Goal: Subscribe to service/newsletter

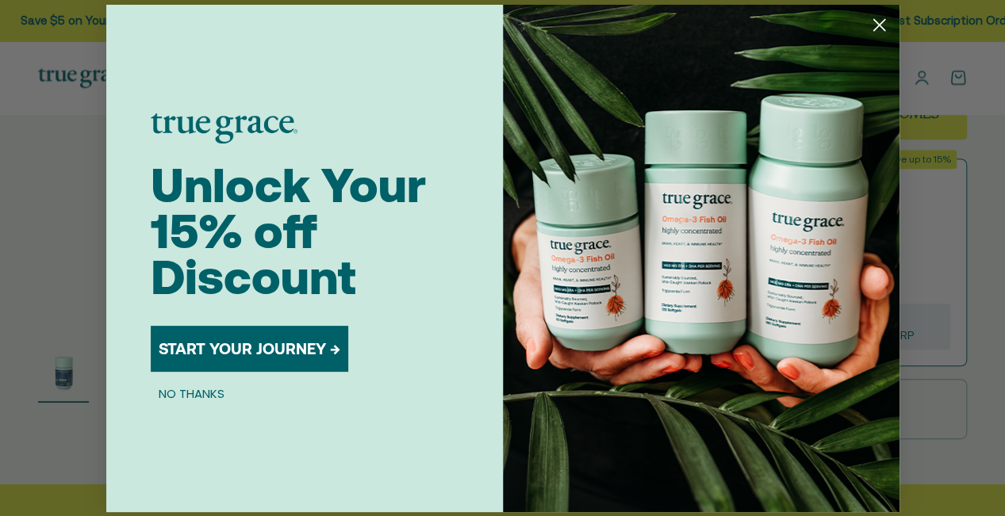
scroll to position [315, 0]
click at [277, 342] on button "START YOUR JOURNEY →" at bounding box center [250, 349] width 198 height 46
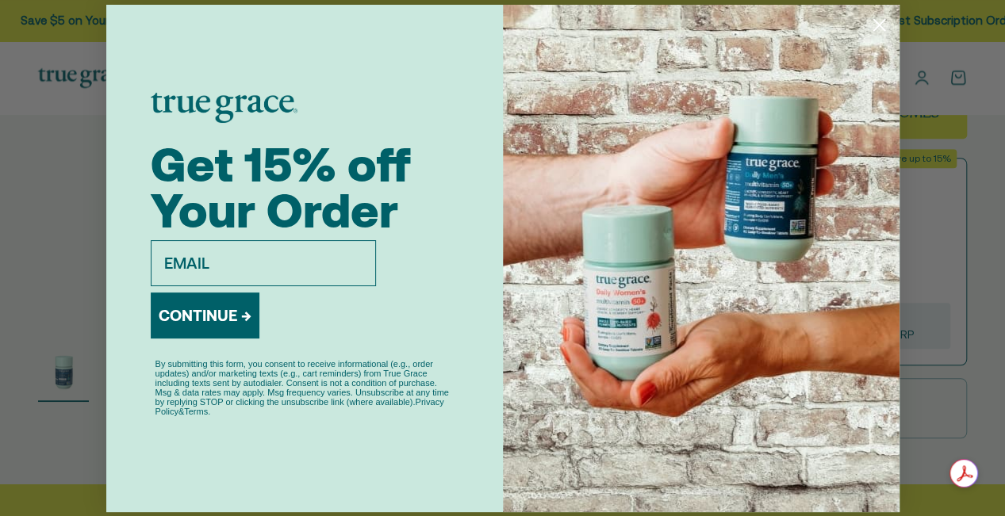
click at [263, 253] on input "email" at bounding box center [263, 263] width 225 height 46
type input "[EMAIL_ADDRESS][DOMAIN_NAME]"
click input "Submit" at bounding box center [0, 0] width 0 height 0
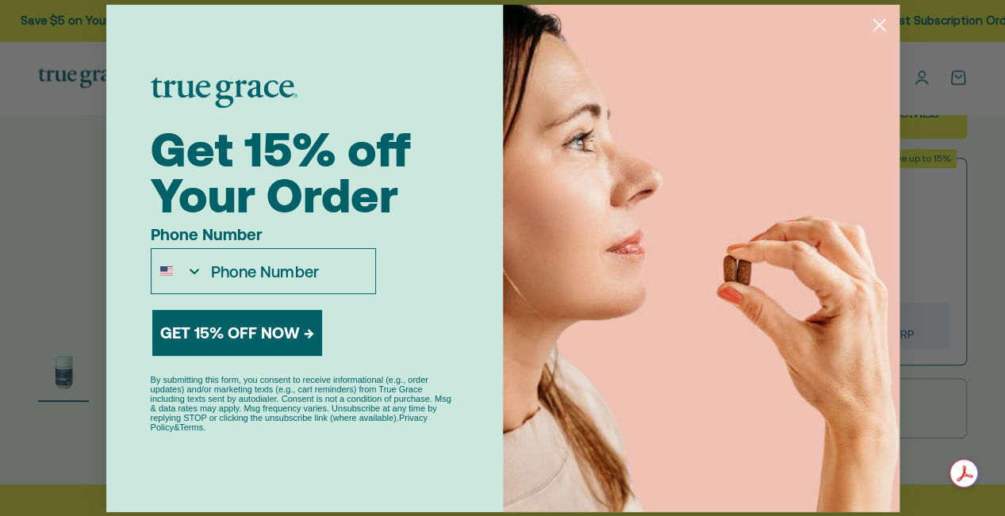
click at [227, 277] on input "Phone Number" at bounding box center [288, 271] width 171 height 44
type input "[PHONE_NUMBER]"
click at [250, 318] on button "GET 15% OFF NOW →" at bounding box center [237, 333] width 170 height 46
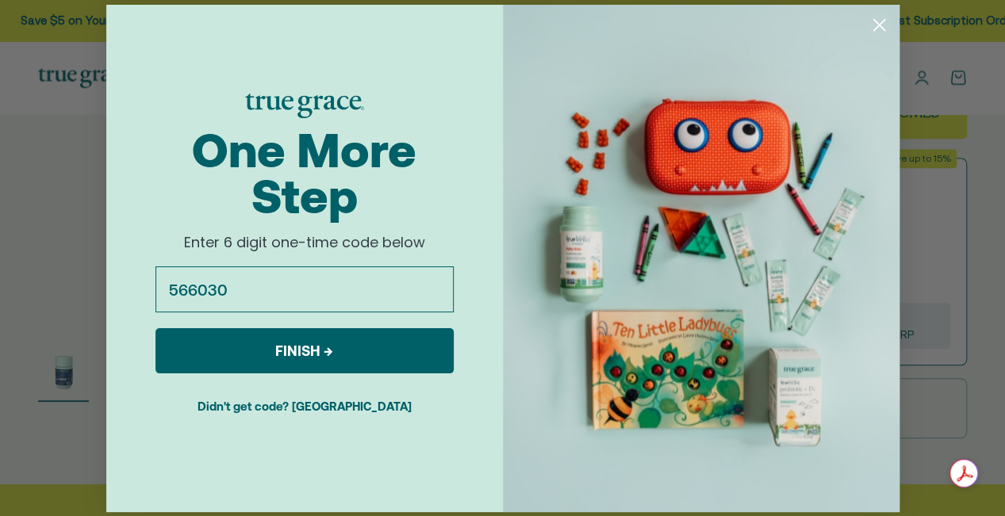
type input "566030"
click input "Submit" at bounding box center [0, 0] width 0 height 0
click at [359, 355] on button "FINISH →" at bounding box center [304, 350] width 298 height 45
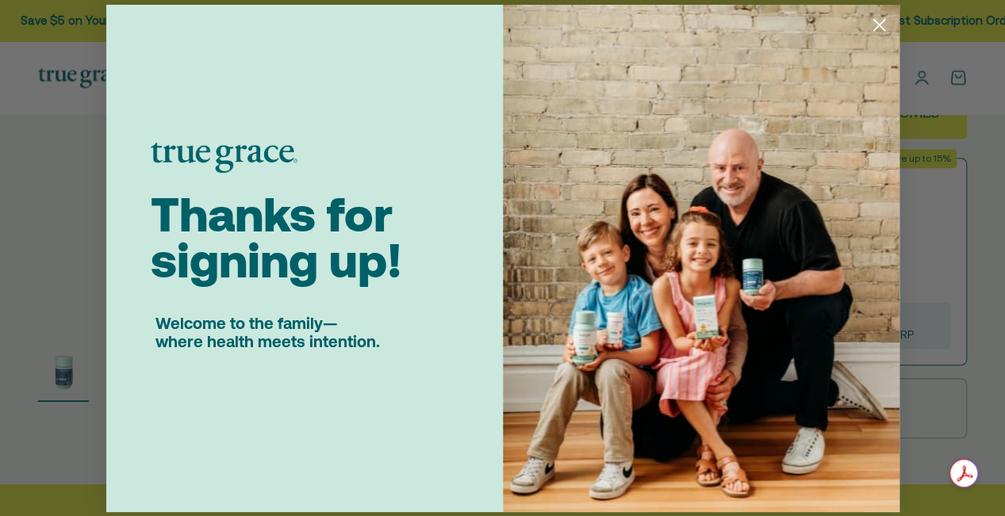
click at [873, 21] on circle "Close dialog" at bounding box center [879, 24] width 26 height 26
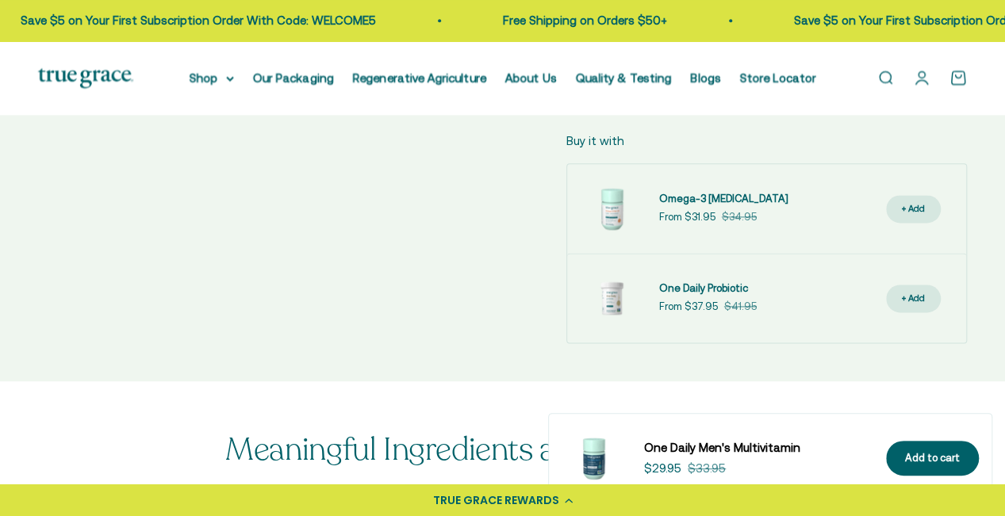
scroll to position [951, 0]
